Goal: Task Accomplishment & Management: Use online tool/utility

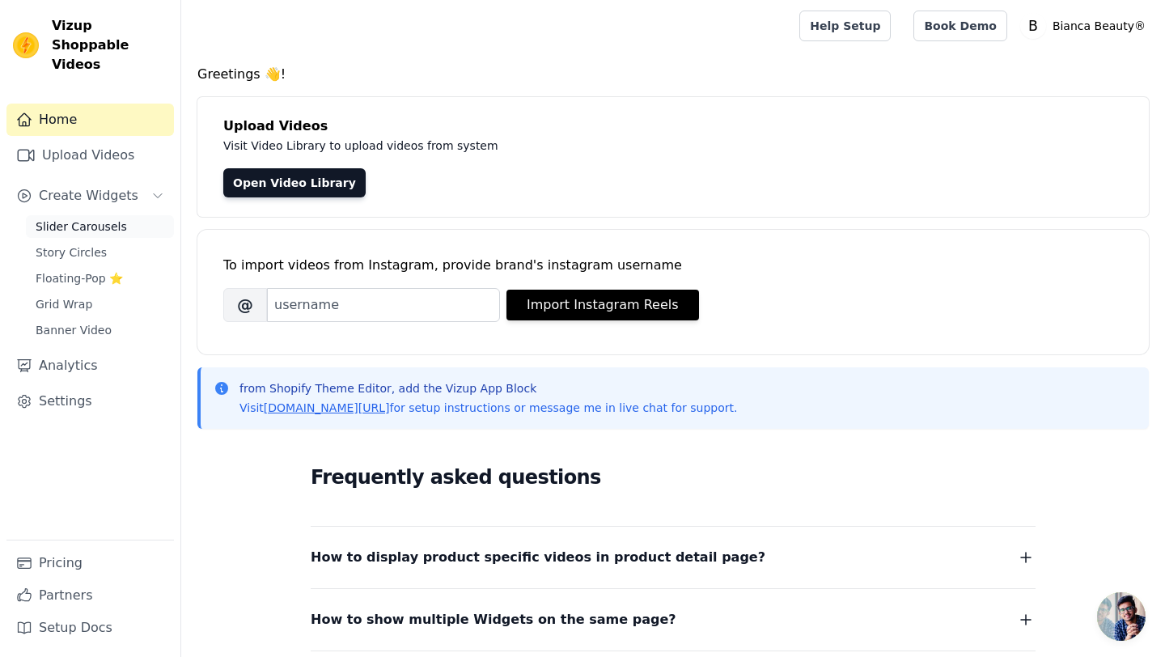
click at [121, 215] on link "Slider Carousels" at bounding box center [100, 226] width 148 height 23
click at [108, 241] on link "Story Circles" at bounding box center [100, 252] width 148 height 23
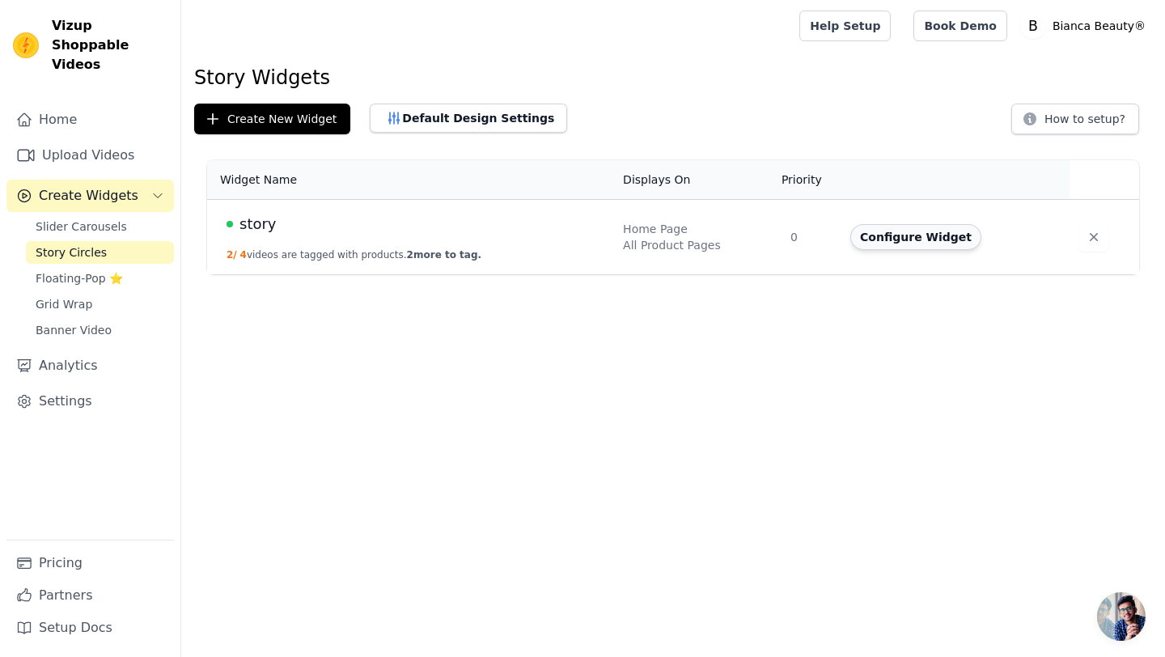
click at [904, 233] on button "Configure Widget" at bounding box center [915, 237] width 131 height 26
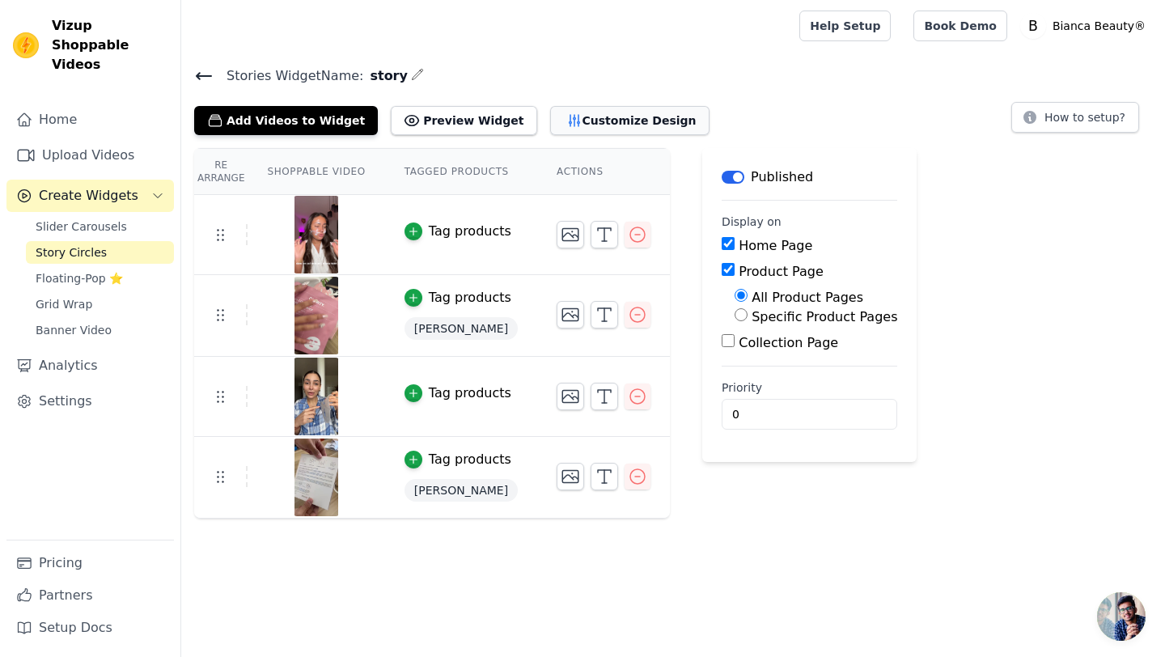
click at [600, 119] on button "Customize Design" at bounding box center [629, 120] width 159 height 29
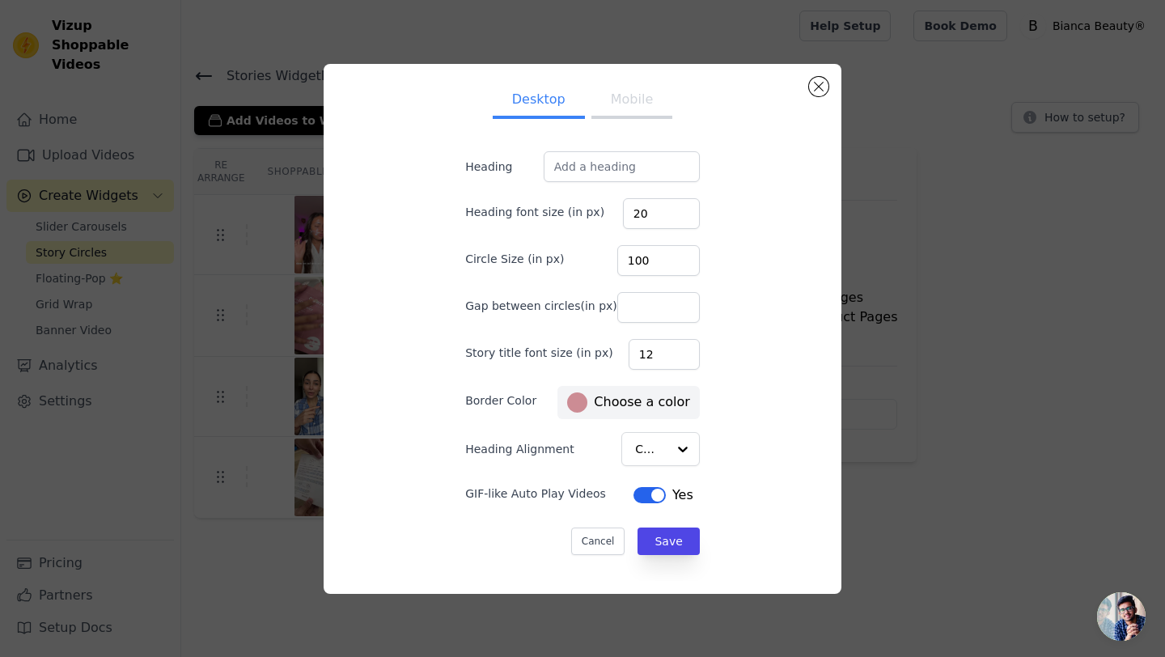
click at [630, 111] on button "Mobile" at bounding box center [631, 101] width 81 height 36
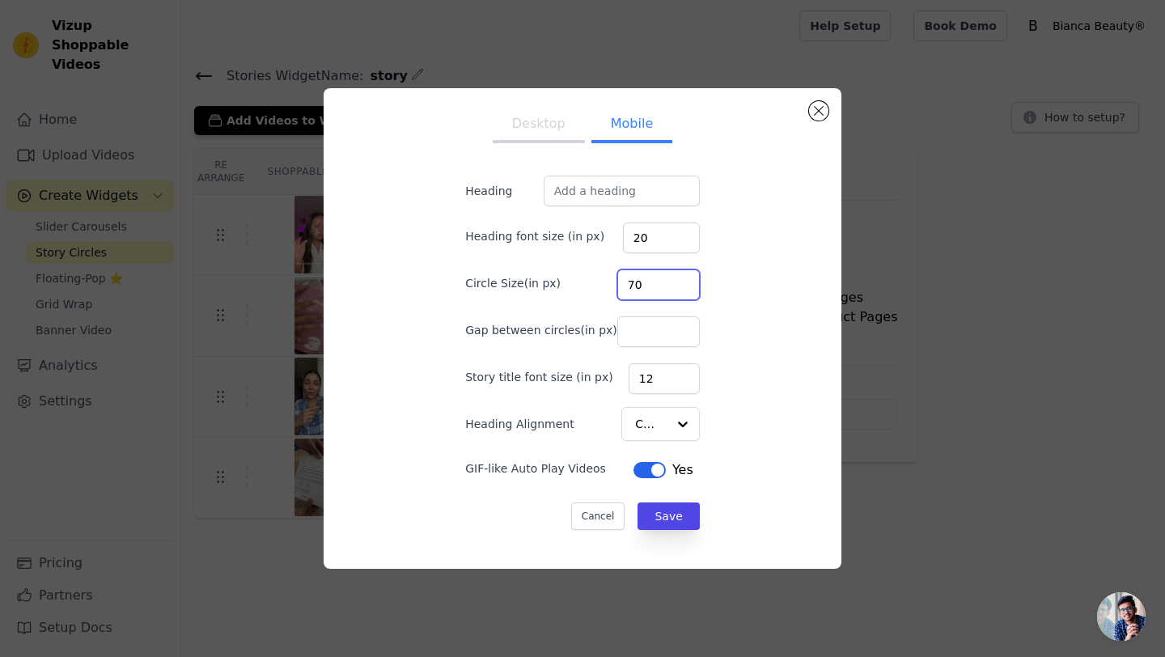
click at [635, 283] on input "70" at bounding box center [658, 284] width 83 height 31
type input "60"
click at [758, 228] on div "Desktop Mobile Heading Heading font size (in px) 20 Circle Size(in px) 60 Gap b…" at bounding box center [583, 328] width 492 height 455
click at [530, 129] on button "Desktop" at bounding box center [539, 126] width 92 height 36
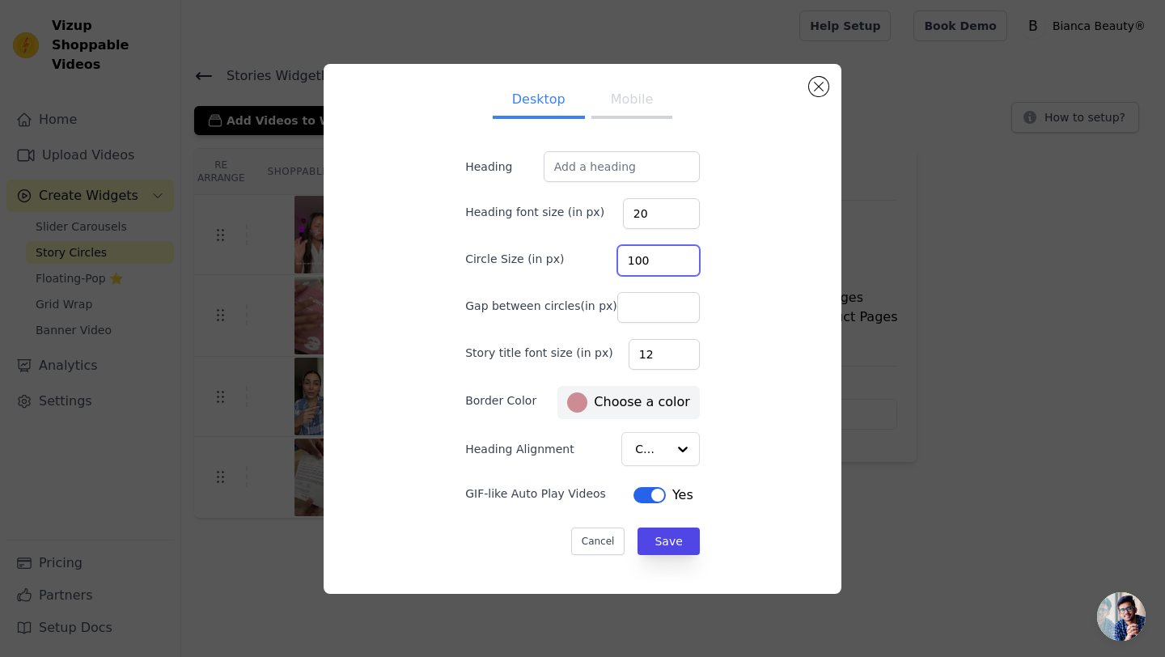
click at [639, 260] on input "100" at bounding box center [658, 260] width 83 height 31
type input "80"
click at [667, 533] on button "Save" at bounding box center [667, 541] width 61 height 28
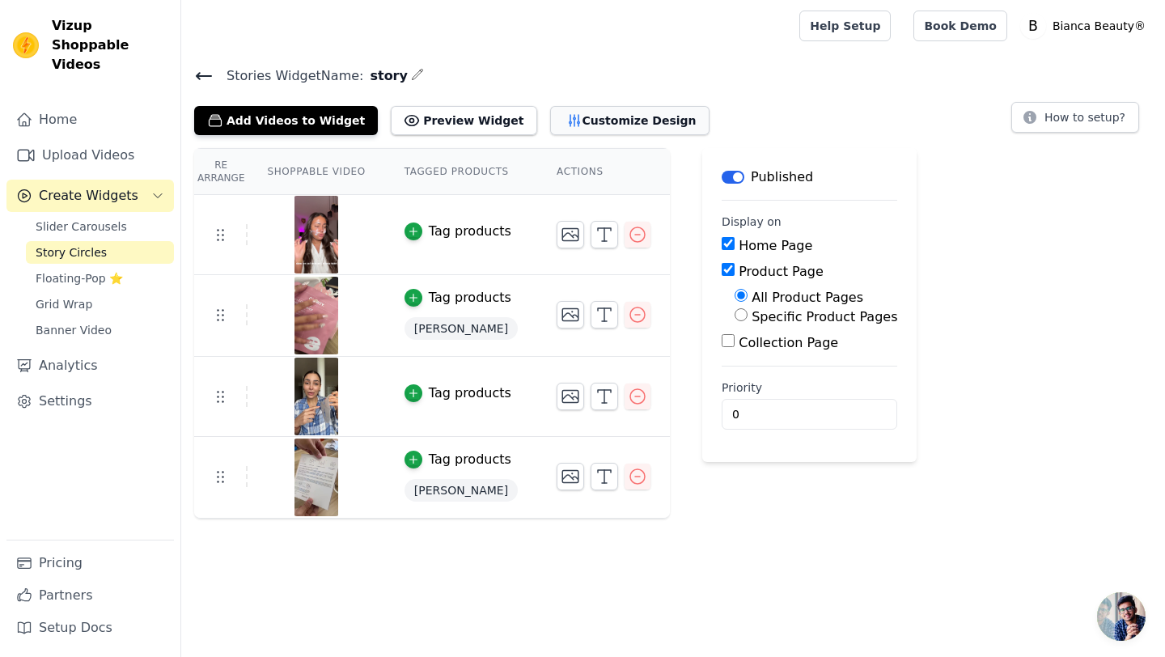
click at [567, 126] on button "Customize Design" at bounding box center [629, 120] width 159 height 29
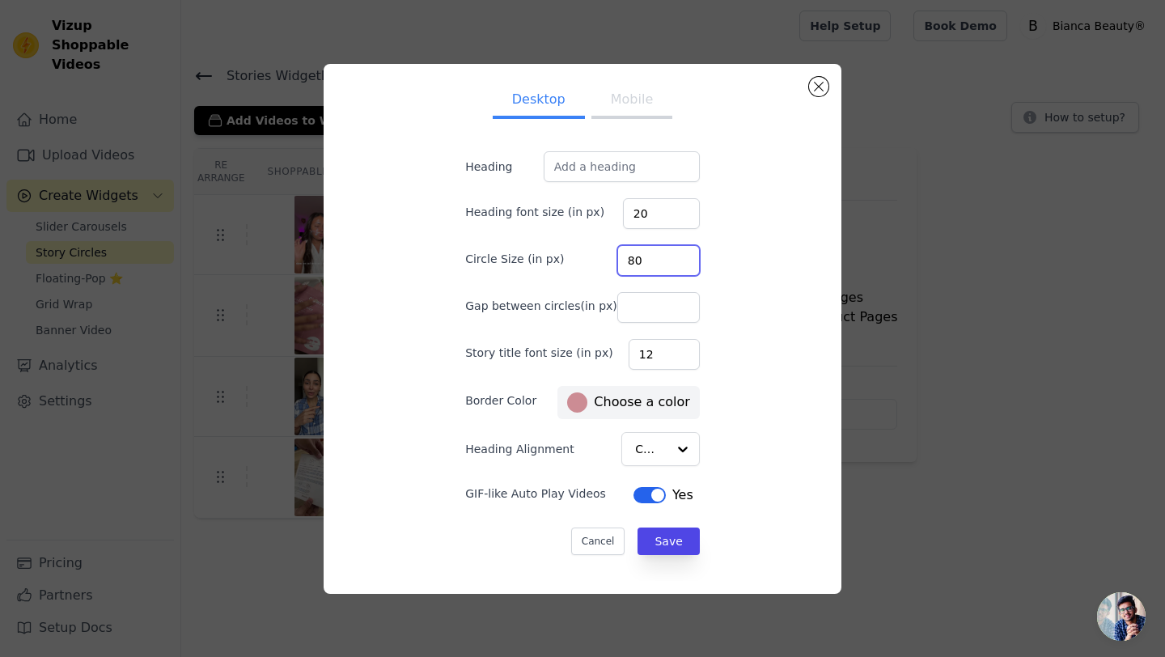
click at [640, 266] on input "80" at bounding box center [658, 260] width 83 height 31
type input "90"
click at [650, 537] on button "Save" at bounding box center [667, 541] width 61 height 28
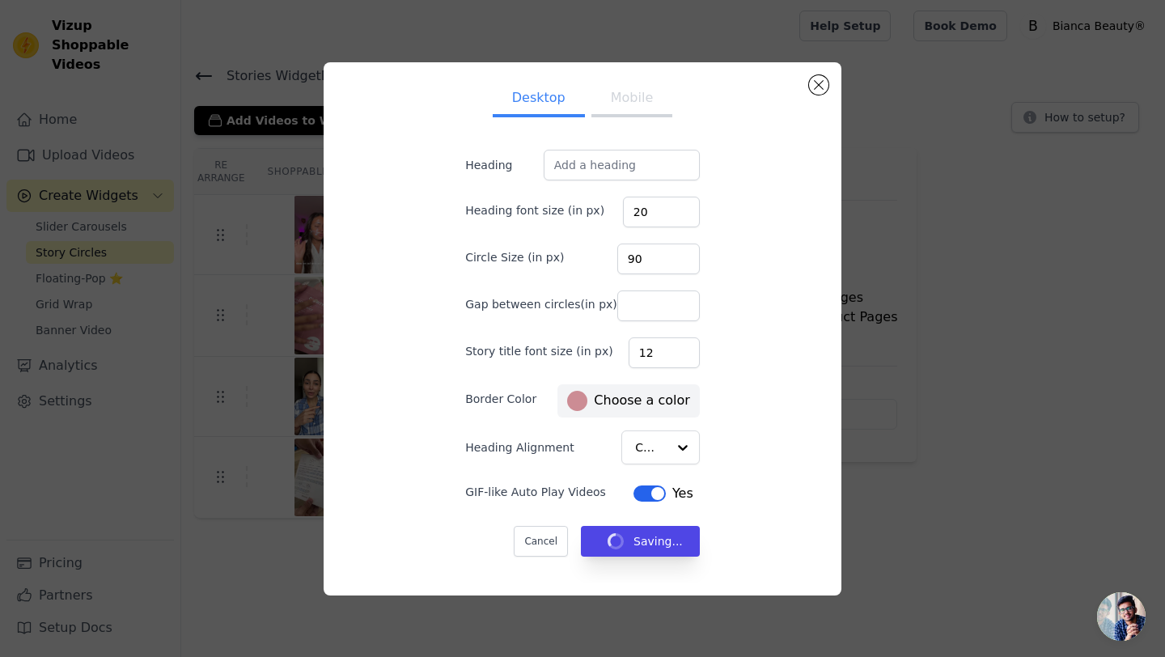
click at [625, 108] on button "Mobile" at bounding box center [631, 100] width 81 height 36
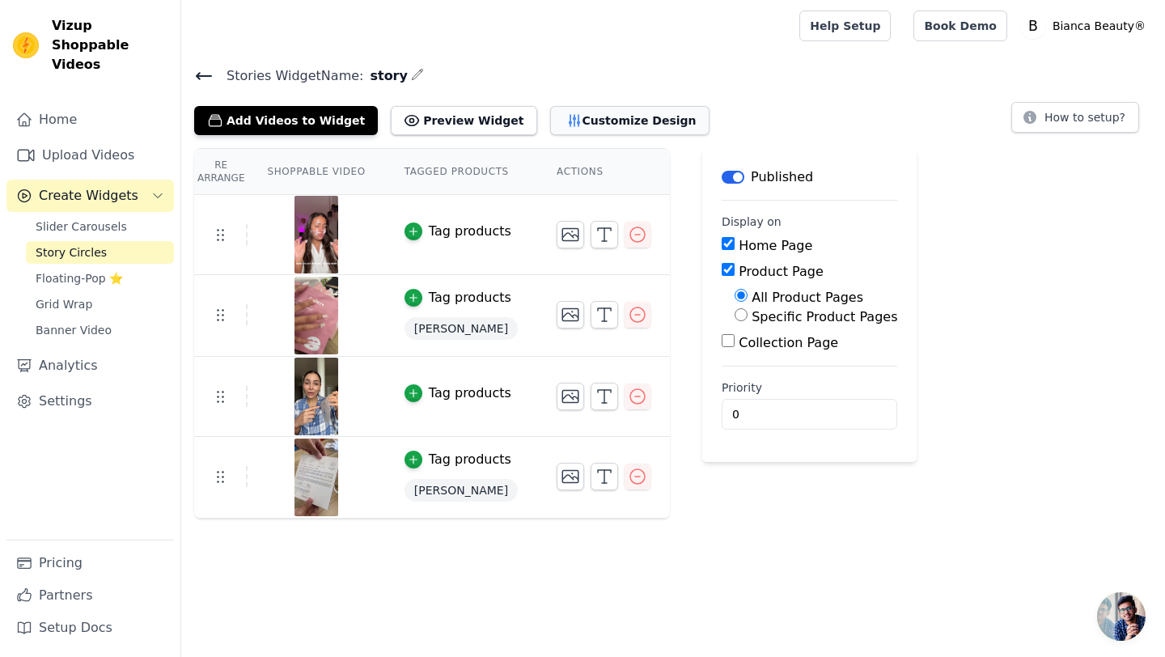
click at [550, 129] on button "Customize Design" at bounding box center [629, 120] width 159 height 29
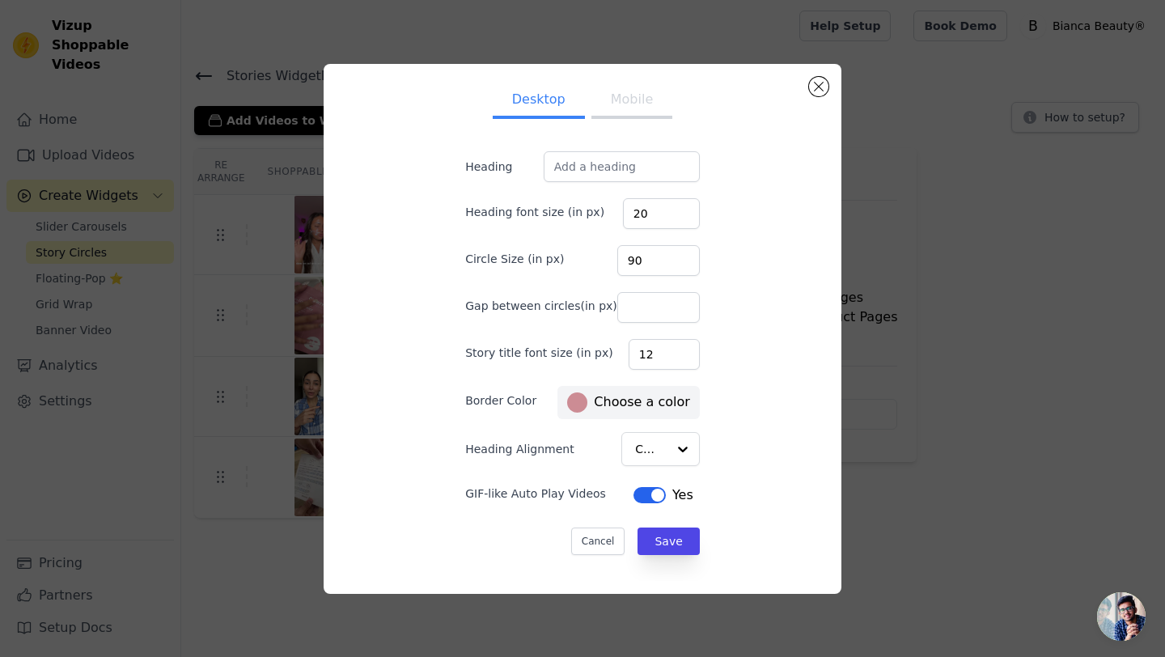
click at [622, 94] on button "Mobile" at bounding box center [631, 101] width 81 height 36
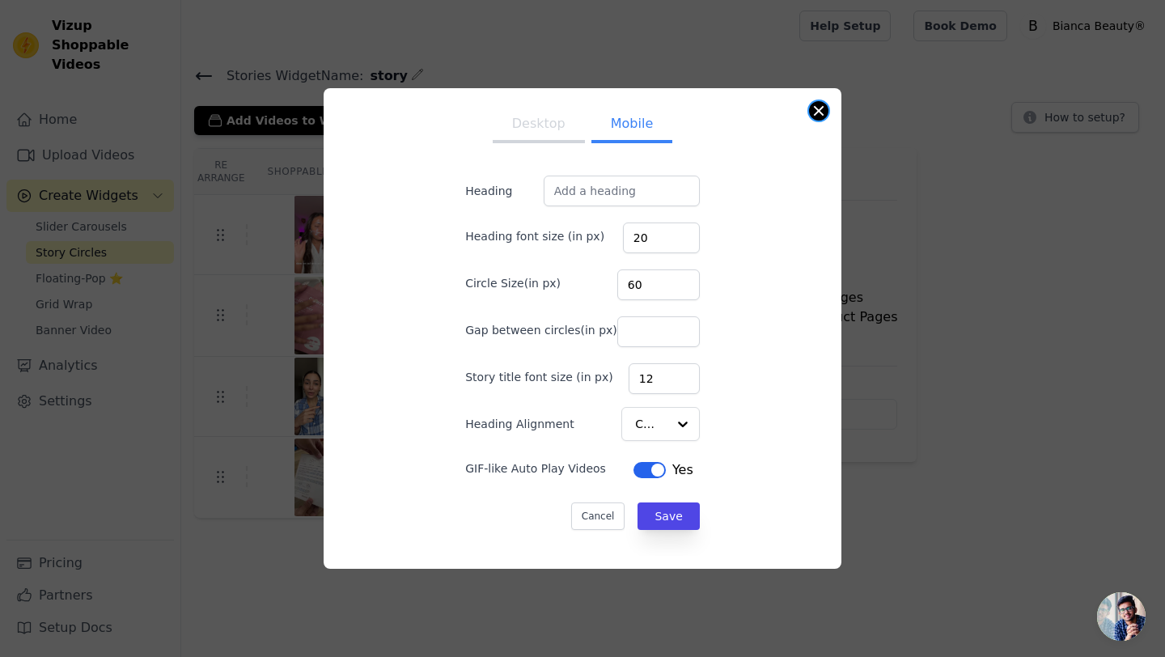
click at [820, 114] on button "Close modal" at bounding box center [818, 110] width 19 height 19
